Goal: Transaction & Acquisition: Obtain resource

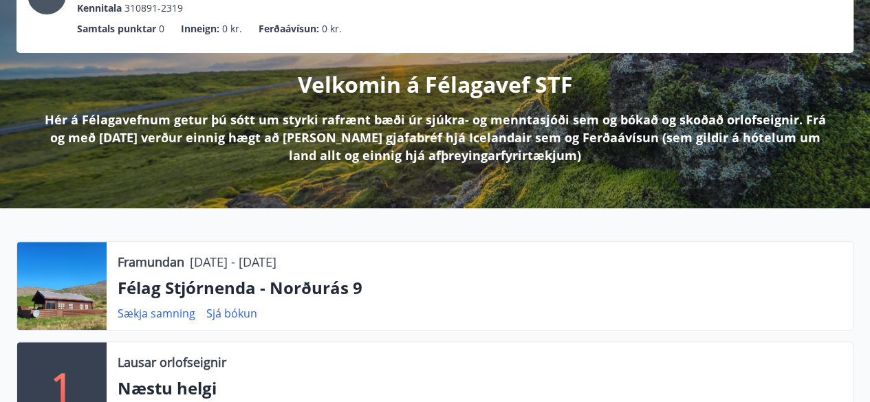
scroll to position [122, 0]
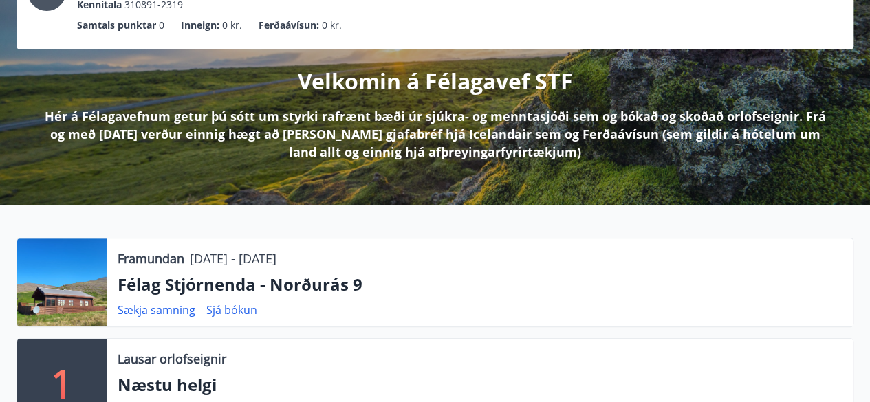
click at [241, 289] on p "Félag Stjórnenda - Norðurás 9" at bounding box center [480, 284] width 724 height 23
click at [70, 278] on div at bounding box center [61, 283] width 89 height 88
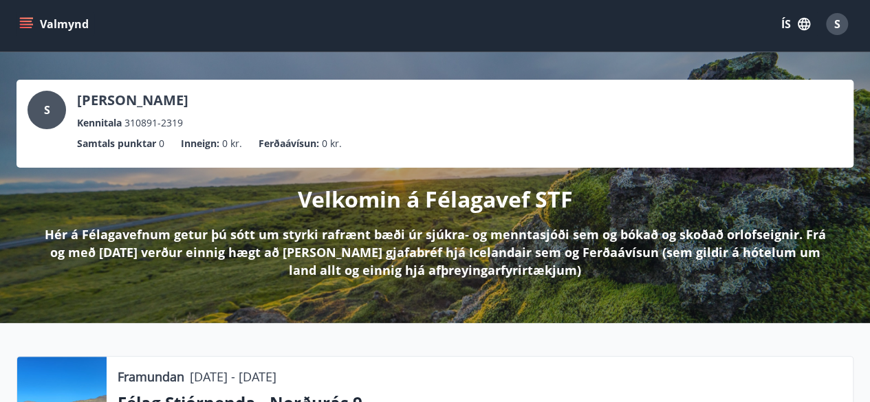
scroll to position [0, 0]
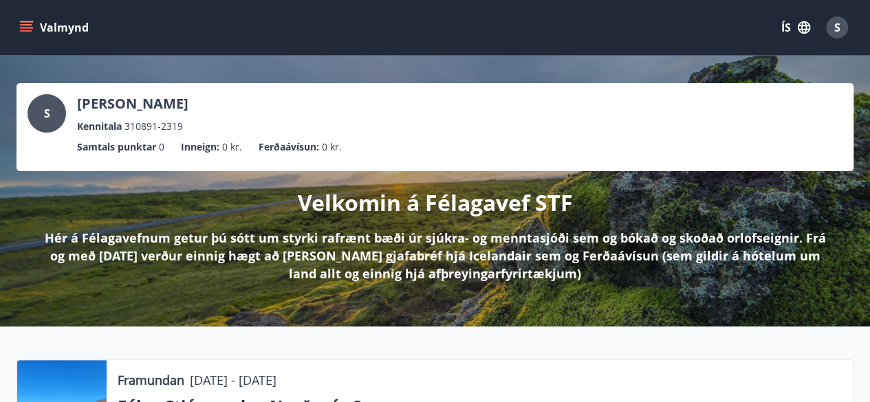
click at [29, 33] on icon "menu" at bounding box center [26, 28] width 14 height 14
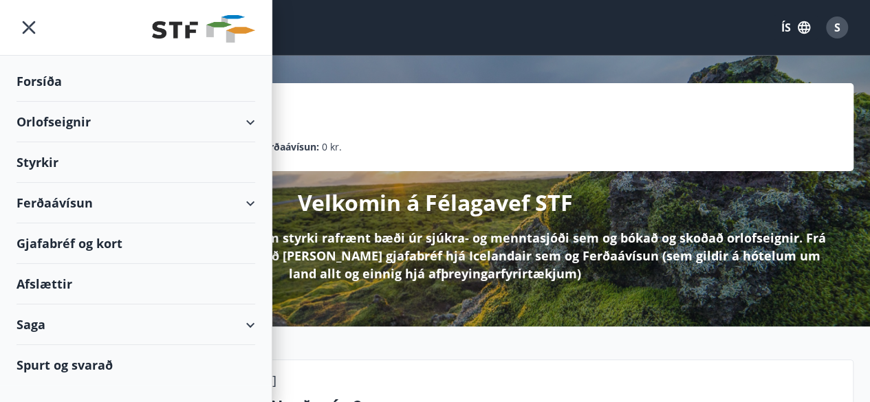
click at [239, 127] on div "Orlofseignir" at bounding box center [136, 122] width 239 height 41
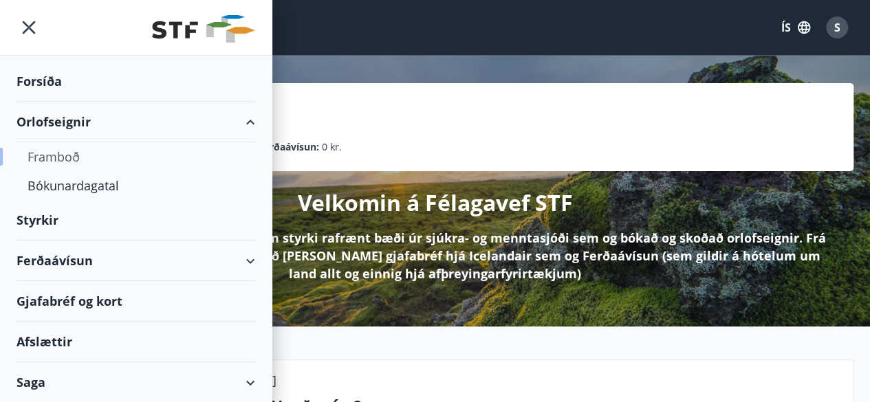
click at [73, 164] on div "Framboð" at bounding box center [136, 156] width 217 height 29
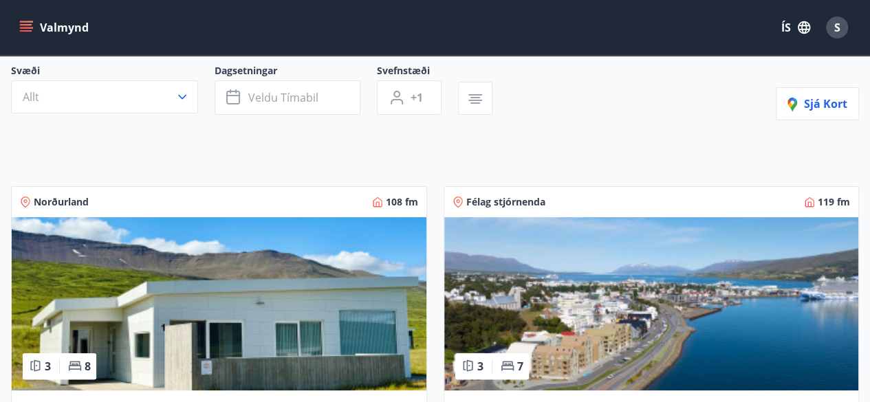
scroll to position [1447, 0]
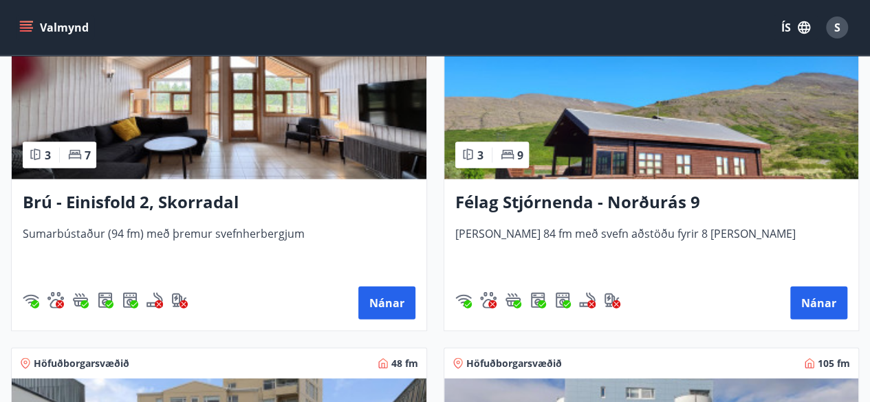
click at [619, 203] on h3 "Félag Stjórnenda - Norðurás 9" at bounding box center [651, 202] width 393 height 25
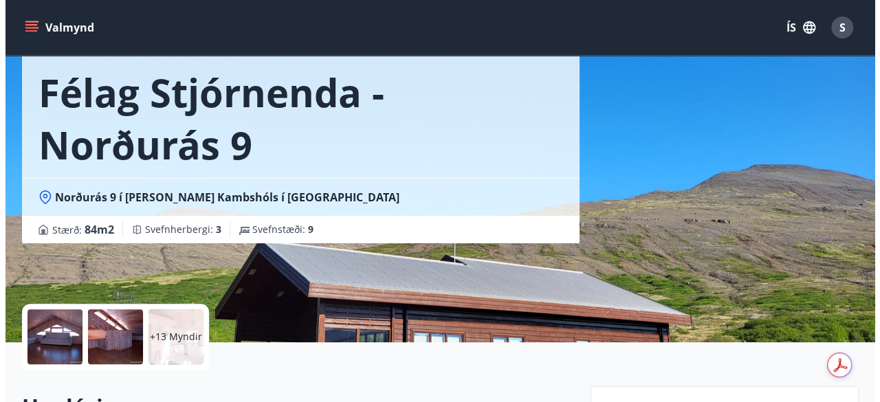
scroll to position [67, 0]
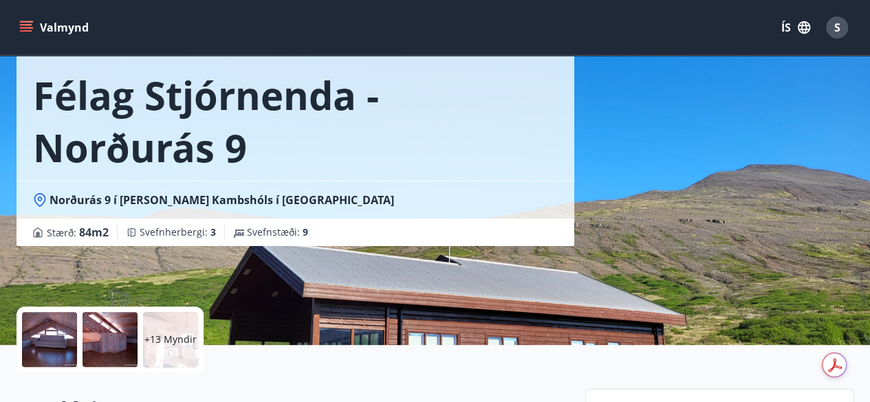
click at [189, 341] on p "+13 Myndir" at bounding box center [170, 340] width 52 height 14
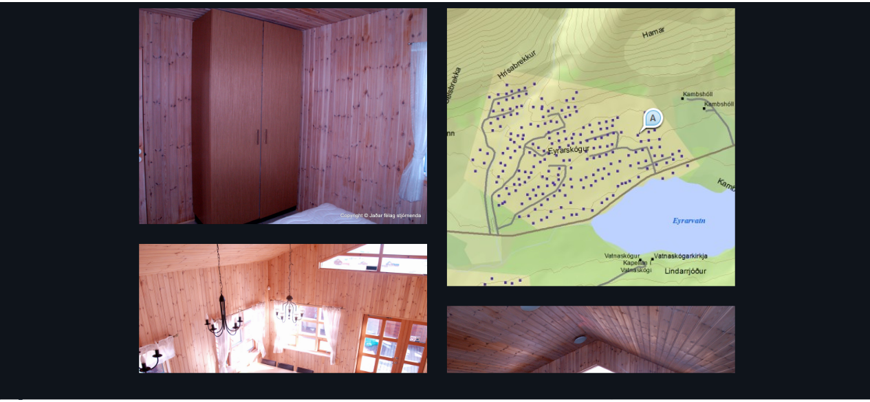
scroll to position [67, 0]
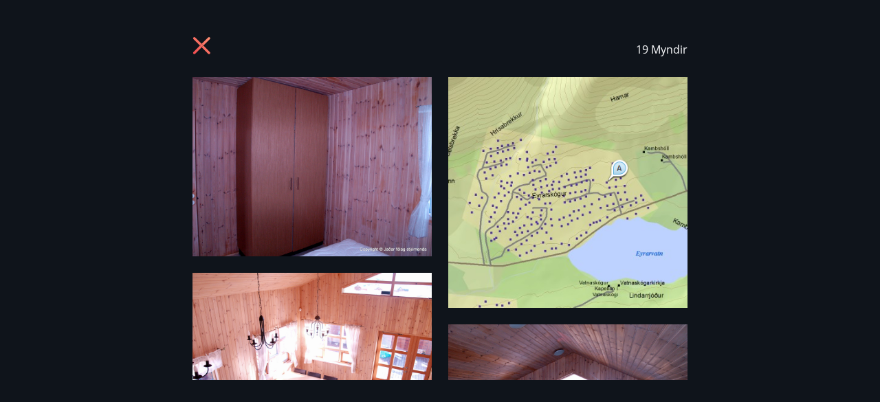
click at [199, 43] on icon at bounding box center [201, 45] width 17 height 17
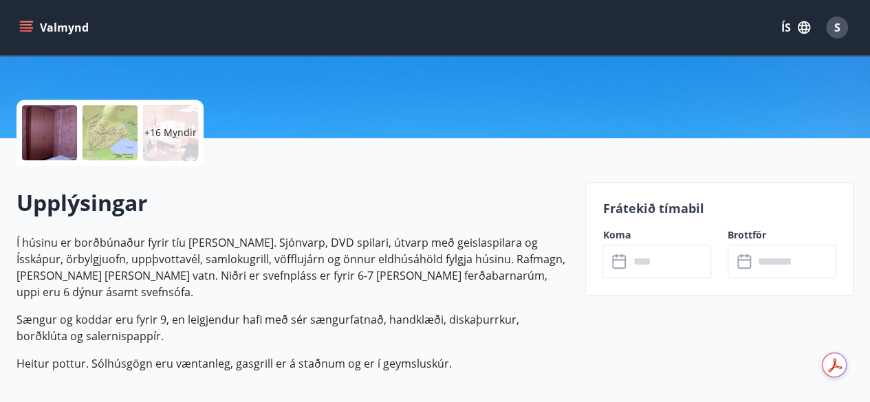
scroll to position [275, 0]
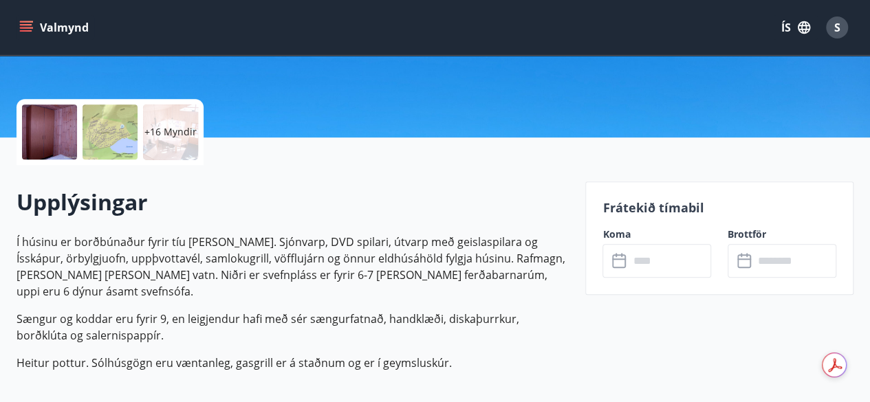
click at [297, 311] on p "Sængur og koddar eru fyrir 9, en leigjendur hafi með sér sængurfatnað, handklæð…" at bounding box center [293, 327] width 552 height 33
click at [310, 278] on p "Í húsinu er borðbúnaður fyrir tíu [PERSON_NAME]. Sjónvarp, DVD spilari, útvarp …" at bounding box center [293, 267] width 552 height 66
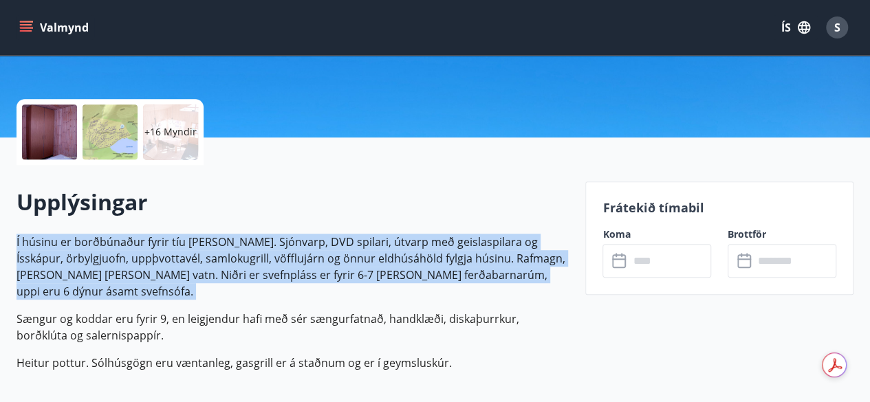
click at [310, 278] on p "Í húsinu er borðbúnaður fyrir tíu [PERSON_NAME]. Sjónvarp, DVD spilari, útvarp …" at bounding box center [293, 267] width 552 height 66
click at [201, 278] on p "Í húsinu er borðbúnaður fyrir tíu [PERSON_NAME]. Sjónvarp, DVD spilari, útvarp …" at bounding box center [293, 267] width 552 height 66
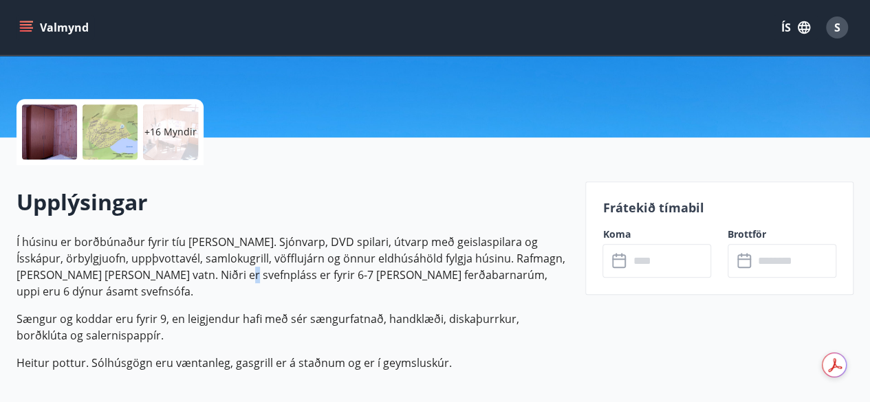
click at [201, 278] on p "Í húsinu er borðbúnaður fyrir tíu [PERSON_NAME]. Sjónvarp, DVD spilari, útvarp …" at bounding box center [293, 267] width 552 height 66
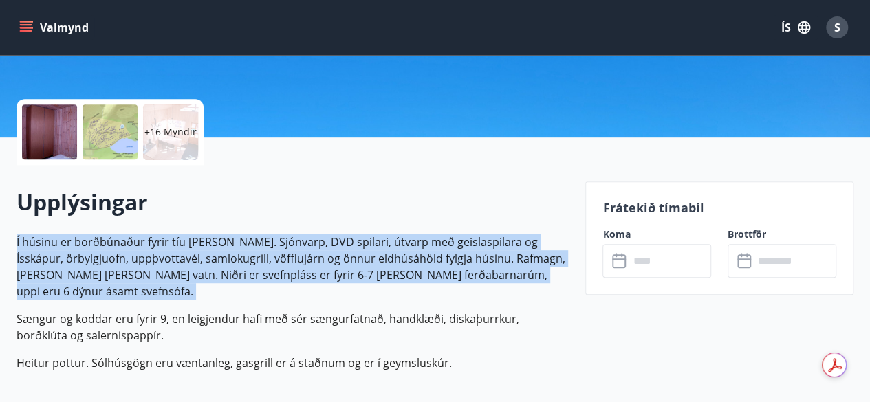
click at [201, 278] on p "Í húsinu er borðbúnaður fyrir tíu [PERSON_NAME]. Sjónvarp, DVD spilari, útvarp …" at bounding box center [293, 267] width 552 height 66
click at [251, 271] on p "Í húsinu er borðbúnaður fyrir tíu [PERSON_NAME]. Sjónvarp, DVD spilari, útvarp …" at bounding box center [293, 267] width 552 height 66
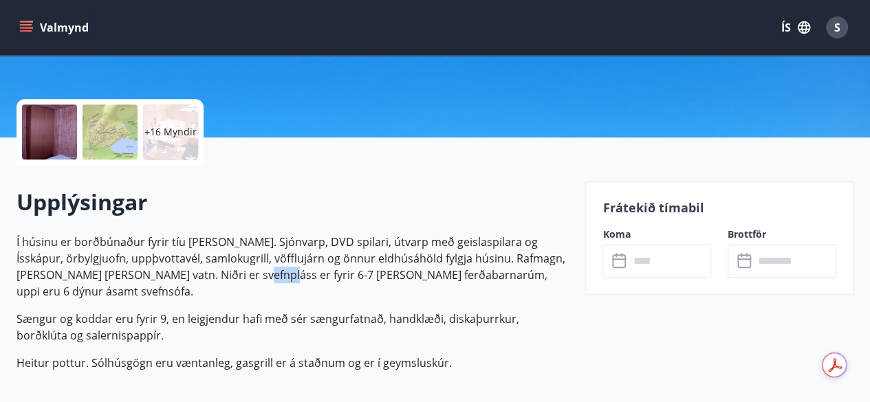
click at [251, 271] on p "Í húsinu er borðbúnaður fyrir tíu [PERSON_NAME]. Sjónvarp, DVD spilari, útvarp …" at bounding box center [293, 267] width 552 height 66
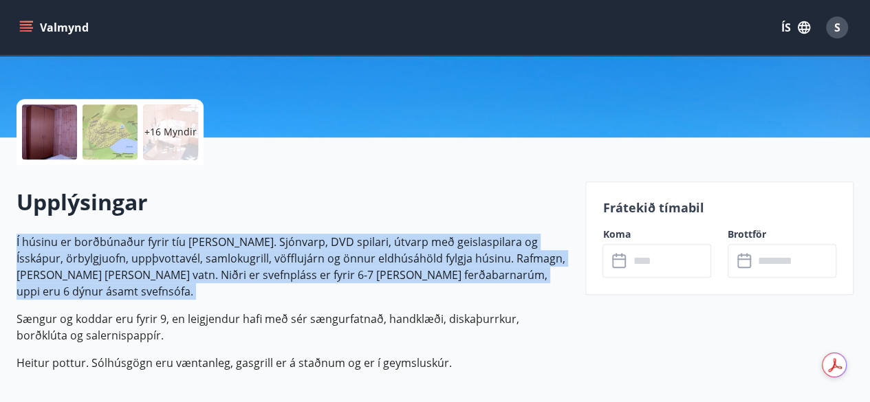
click at [251, 271] on p "Í húsinu er borðbúnaður fyrir tíu [PERSON_NAME]. Sjónvarp, DVD spilari, útvarp …" at bounding box center [293, 267] width 552 height 66
click at [261, 276] on p "Í húsinu er borðbúnaður fyrir tíu [PERSON_NAME]. Sjónvarp, DVD spilari, útvarp …" at bounding box center [293, 267] width 552 height 66
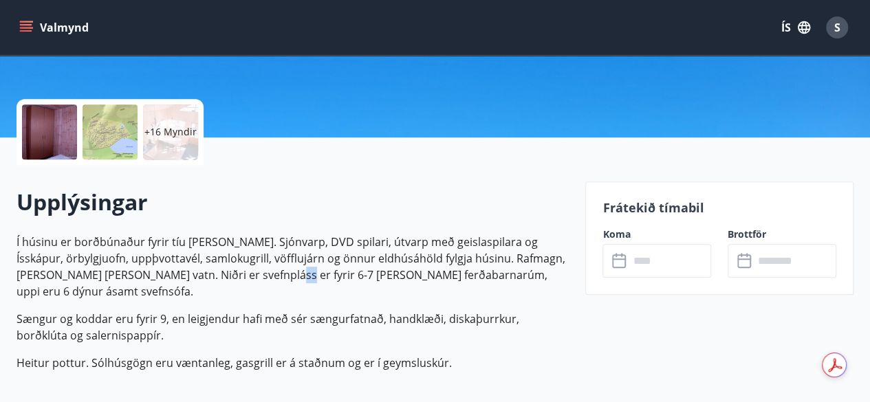
click at [261, 276] on p "Í húsinu er borðbúnaður fyrir tíu [PERSON_NAME]. Sjónvarp, DVD spilari, útvarp …" at bounding box center [293, 267] width 552 height 66
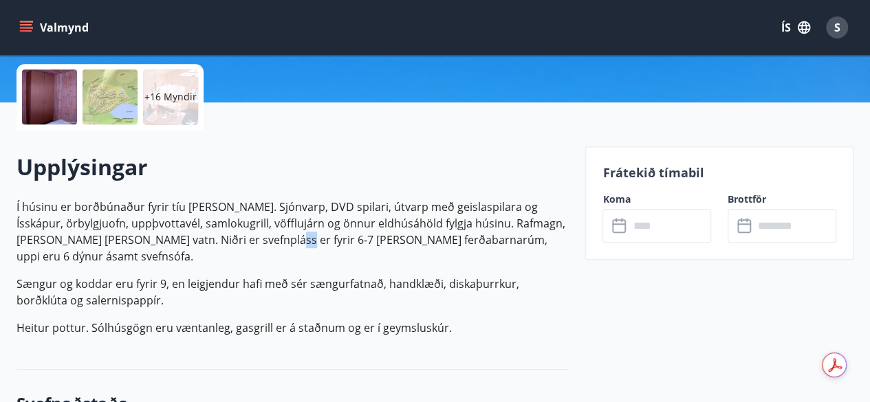
scroll to position [311, 0]
click at [261, 276] on p "Sængur og koddar eru fyrir 9, en leigjendur hafi með sér sængurfatnað, handklæð…" at bounding box center [293, 291] width 552 height 33
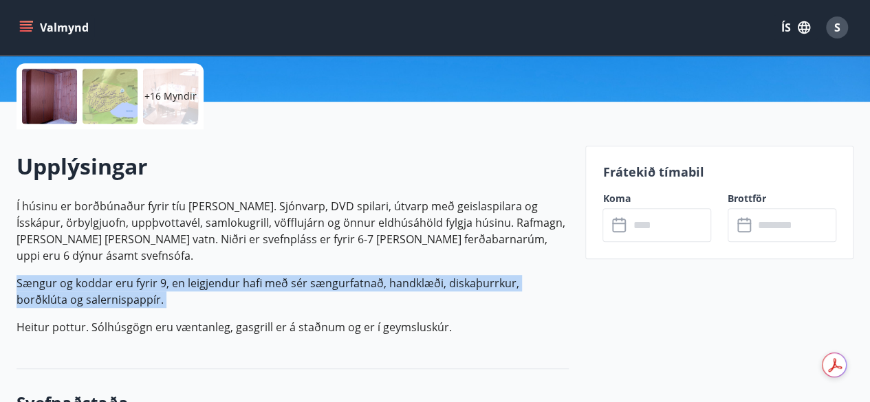
click at [261, 276] on p "Sængur og koddar eru fyrir 9, en leigjendur hafi með sér sængurfatnað, handklæð…" at bounding box center [293, 291] width 552 height 33
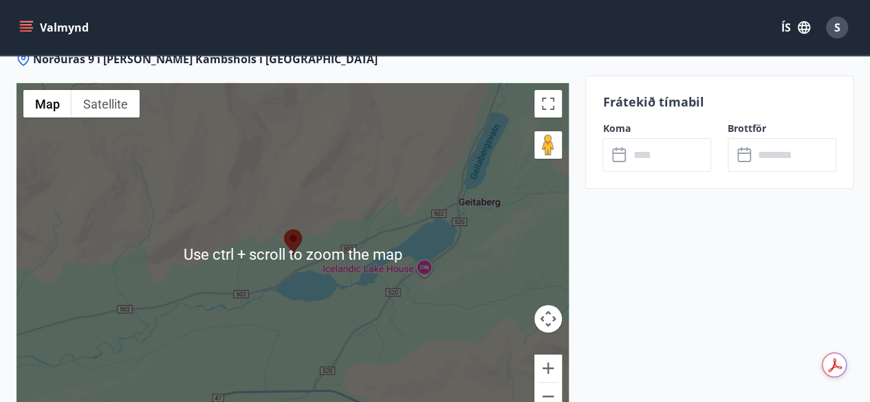
scroll to position [2262, 0]
